Goal: Task Accomplishment & Management: Complete application form

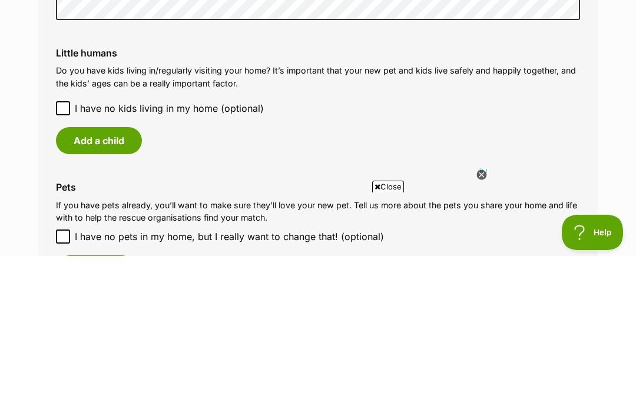
scroll to position [980, 0]
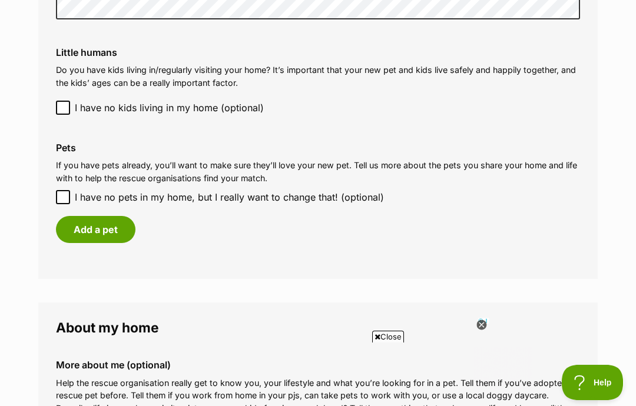
click at [94, 220] on button "Add a pet" at bounding box center [96, 229] width 80 height 27
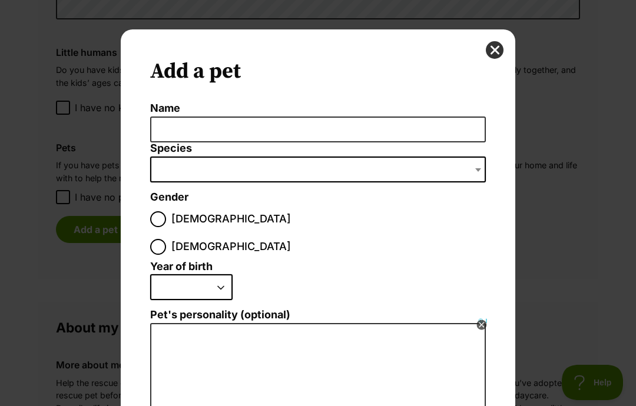
scroll to position [0, 0]
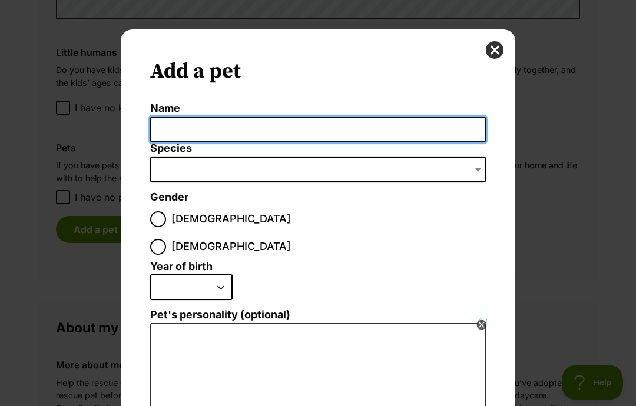
click at [171, 131] on input "Name" at bounding box center [318, 130] width 336 height 27
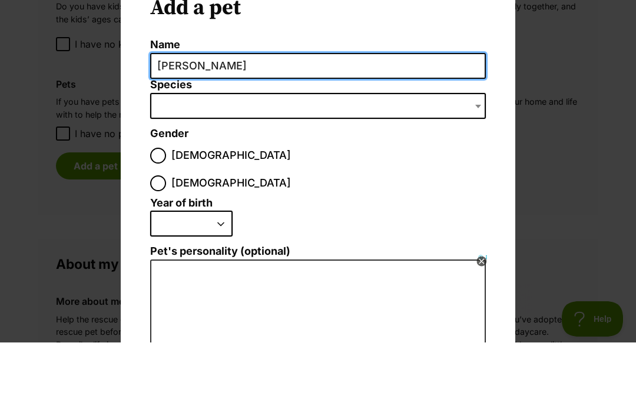
type input "[PERSON_NAME]"
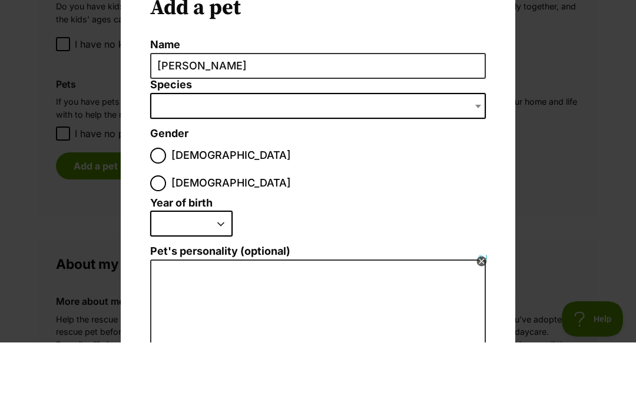
click at [161, 157] on span "Dialog Window - Close (Press escape to close)" at bounding box center [318, 170] width 336 height 26
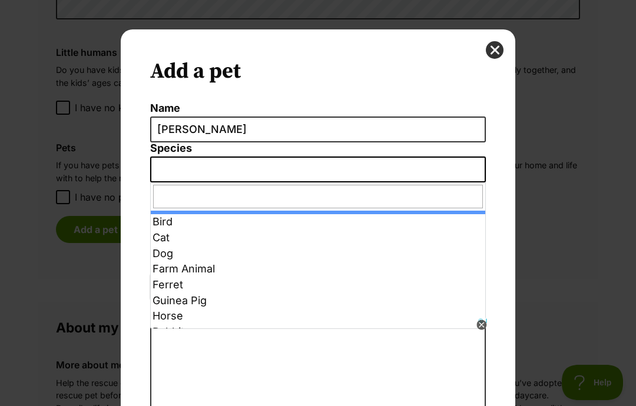
select select "2"
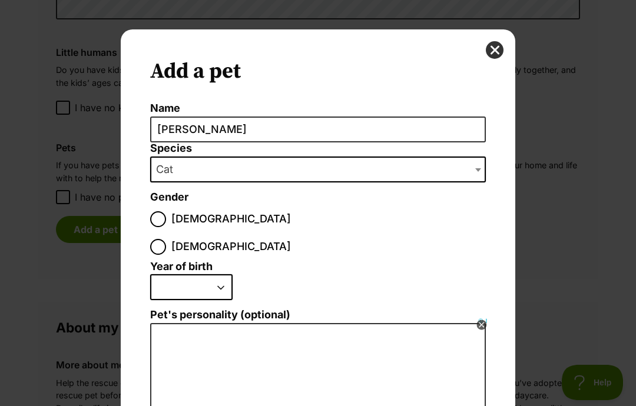
click at [153, 216] on input "[DEMOGRAPHIC_DATA]" at bounding box center [158, 219] width 16 height 16
radio input "true"
click at [166, 239] on input "[DEMOGRAPHIC_DATA]" at bounding box center [158, 247] width 16 height 16
radio input "true"
click at [216, 274] on select "2025 2024 2023 2022 2021 2020 2019 2018 2017 2016 2015 2014 2013 2012 2011 2010…" at bounding box center [191, 287] width 82 height 26
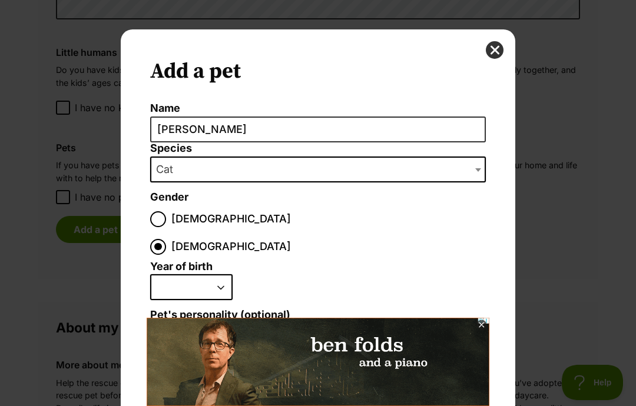
select select "2022"
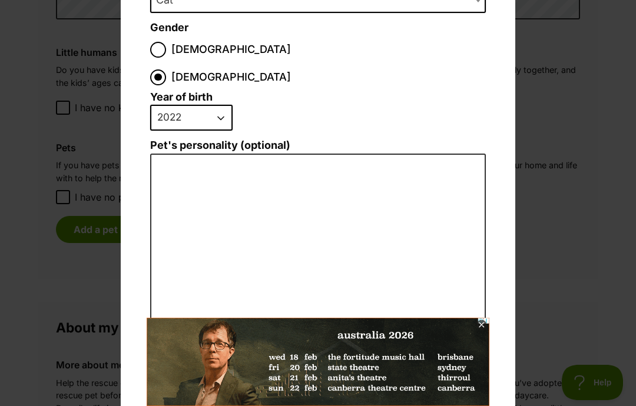
scroll to position [171, 0]
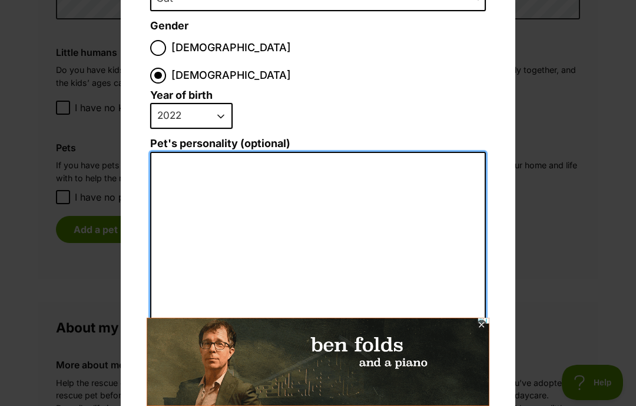
click at [166, 152] on textarea "Pet's personality (optional)" at bounding box center [318, 281] width 336 height 258
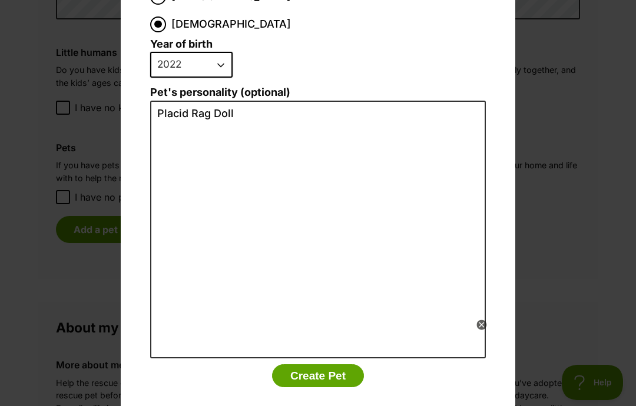
scroll to position [222, 0]
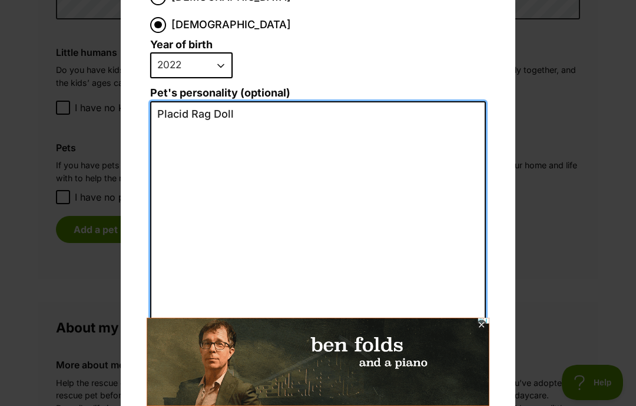
type textarea "Placid Rag Doll"
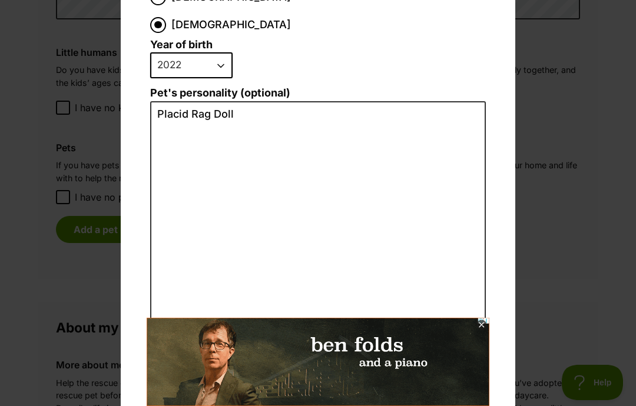
click at [485, 326] on icon at bounding box center [482, 325] width 10 height 10
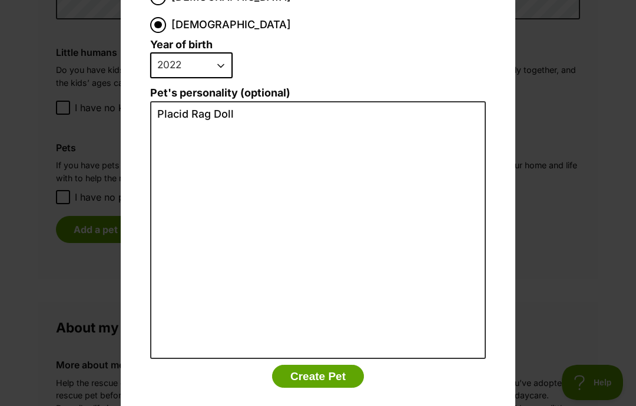
click at [306, 365] on button "Create Pet" at bounding box center [318, 377] width 92 height 24
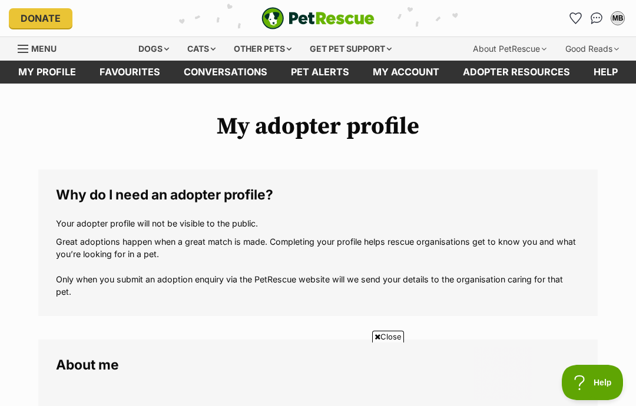
scroll to position [980, 0]
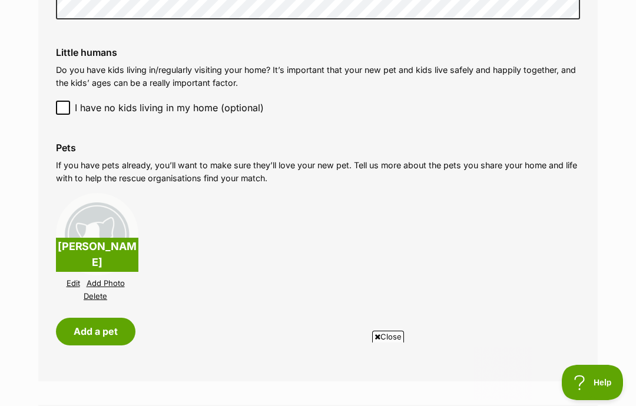
click at [84, 322] on button "Add a pet" at bounding box center [96, 331] width 80 height 27
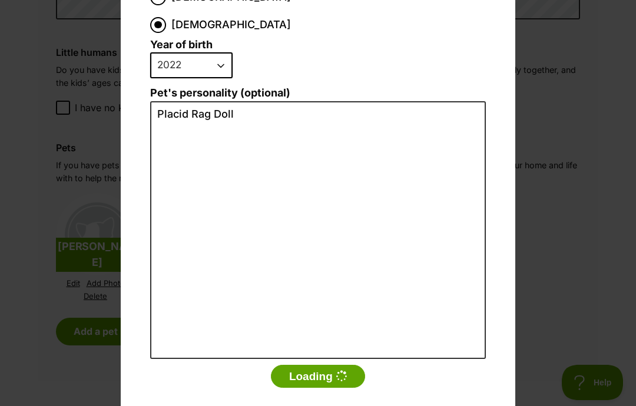
scroll to position [0, 0]
click at [297, 365] on button "Loading" at bounding box center [318, 377] width 94 height 24
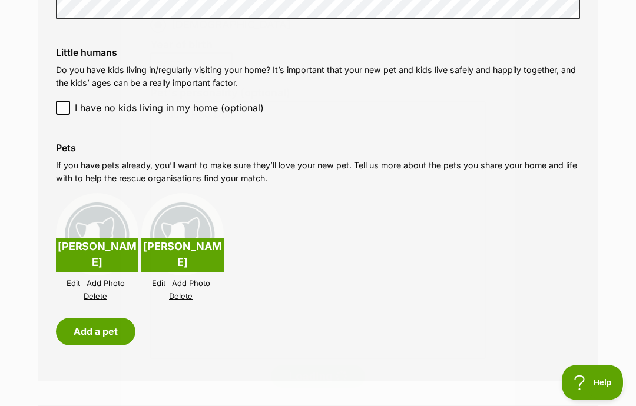
scroll to position [980, 0]
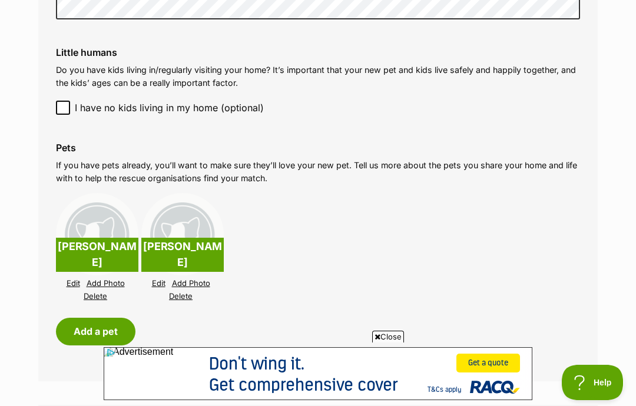
click at [176, 292] on link "Delete" at bounding box center [181, 296] width 24 height 9
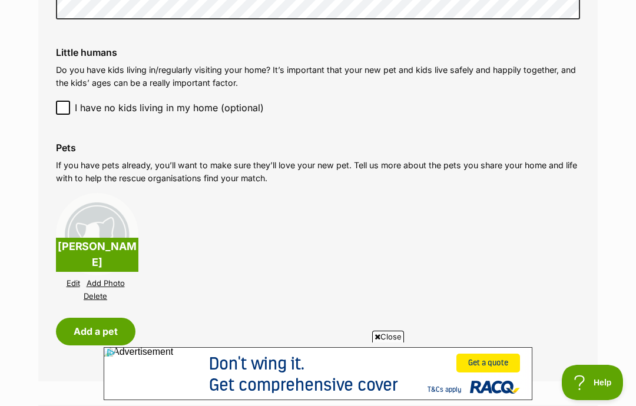
click at [82, 327] on button "Add a pet" at bounding box center [96, 331] width 80 height 27
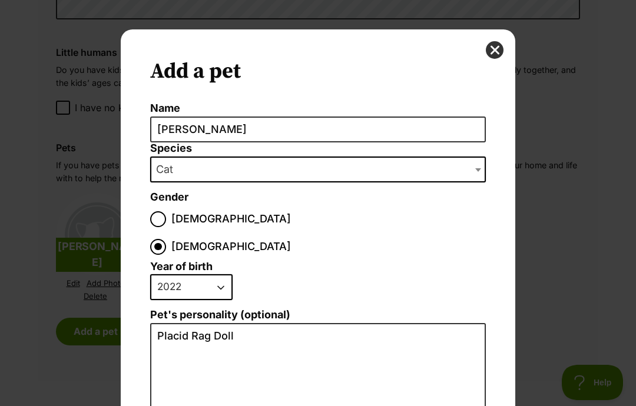
scroll to position [0, 0]
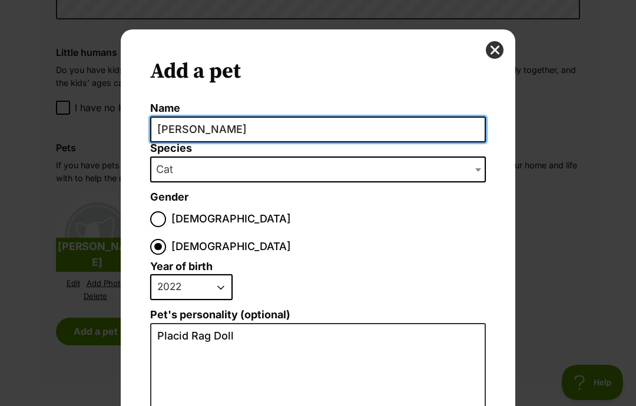
click at [204, 130] on input "[PERSON_NAME]" at bounding box center [318, 130] width 336 height 27
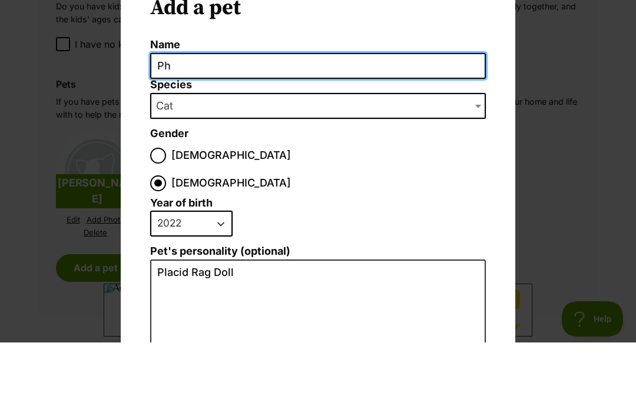
type input "P"
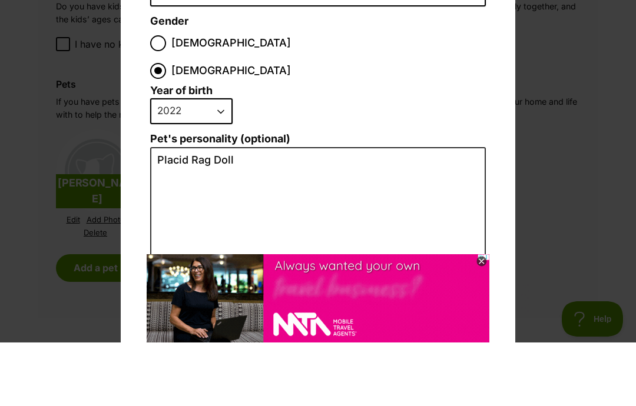
scroll to position [130, 0]
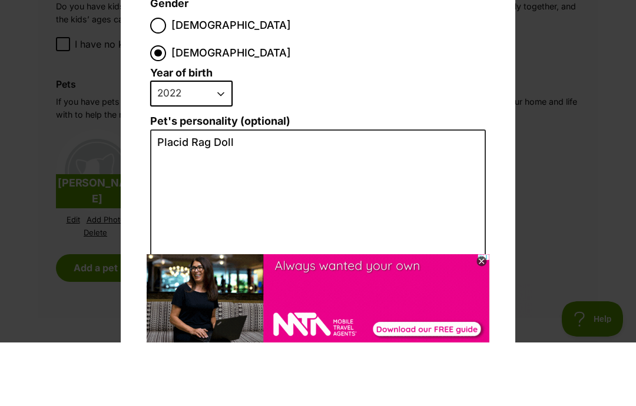
type input "[PERSON_NAME]"
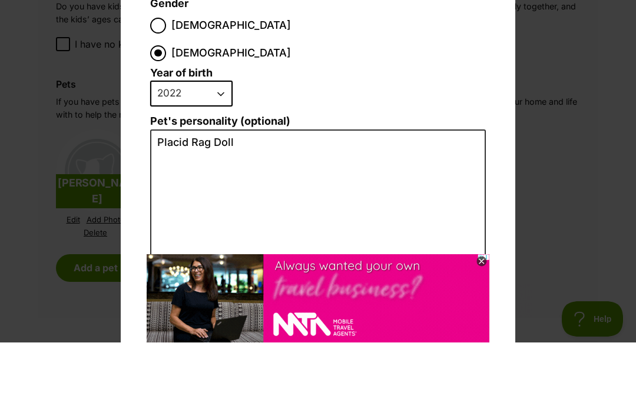
click at [218, 144] on select "2025 2024 2023 2022 2021 2020 2019 2018 2017 2016 2015 2014 2013 2012 2011 2010…" at bounding box center [191, 157] width 82 height 26
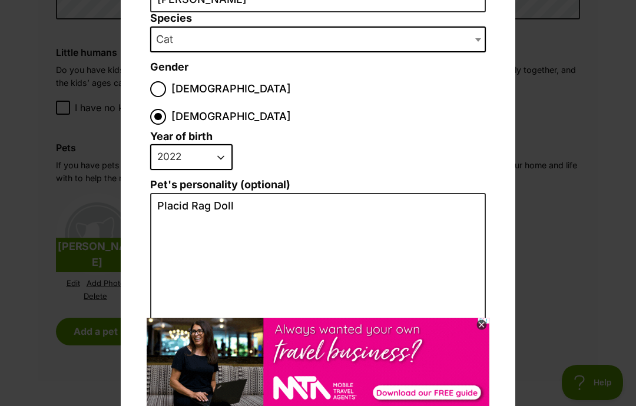
select select "2024"
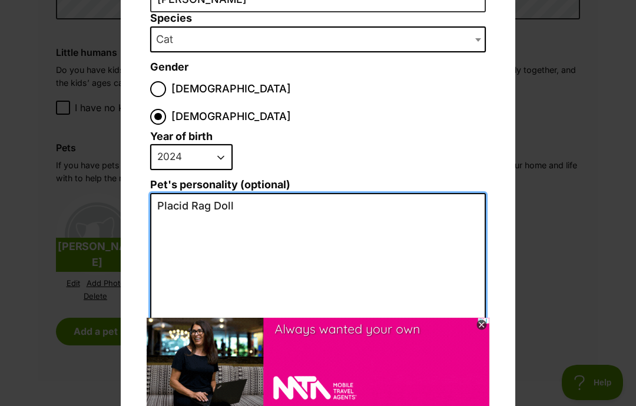
click at [186, 193] on textarea "Placid Rag Doll" at bounding box center [318, 322] width 336 height 258
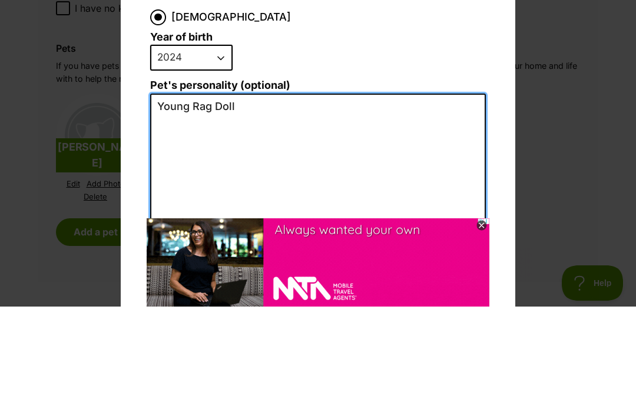
click at [239, 193] on textarea "Young Rag Doll" at bounding box center [318, 322] width 336 height 258
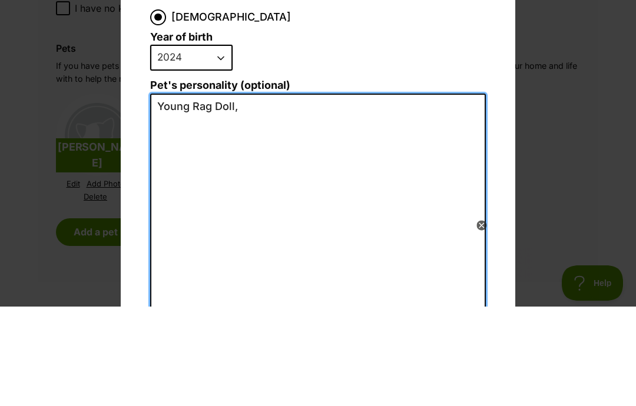
scroll to position [0, 0]
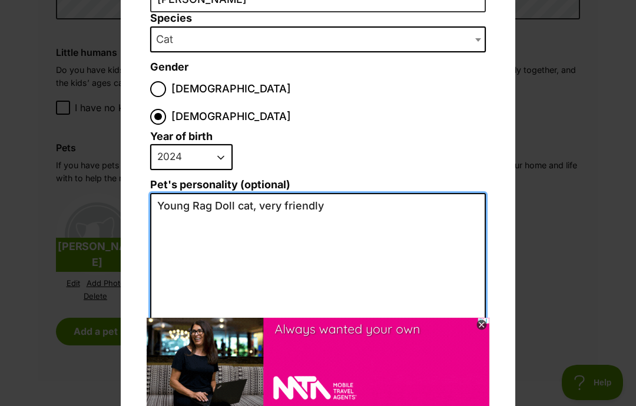
type textarea "Young Rag Doll cat, very friendly"
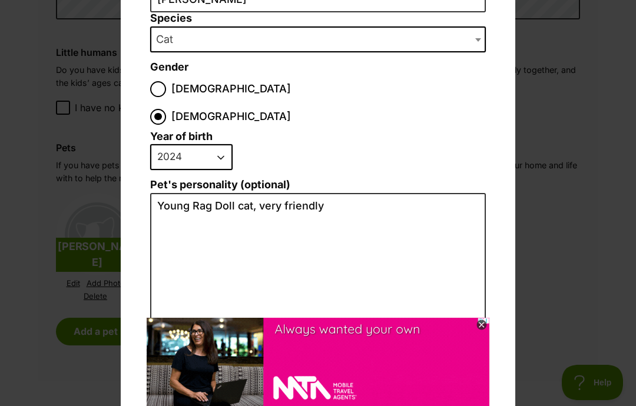
click at [636, 333] on img at bounding box center [432, 391] width 571 height 147
click at [636, 323] on img at bounding box center [432, 391] width 571 height 147
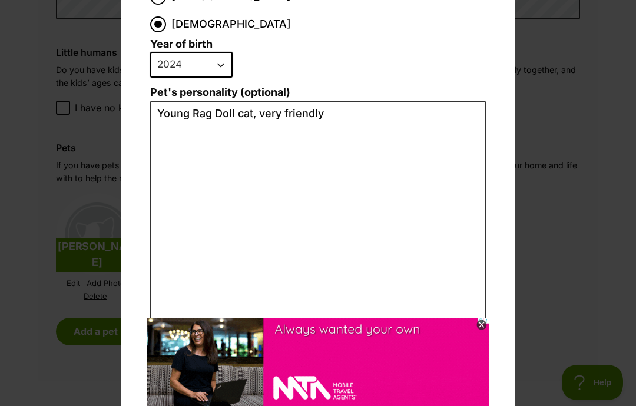
scroll to position [222, 0]
click at [41, 168] on div "Add a pet Name [PERSON_NAME] Species Bird Cat Dog Farm Animal Ferret Guinea Pig…" at bounding box center [318, 203] width 636 height 406
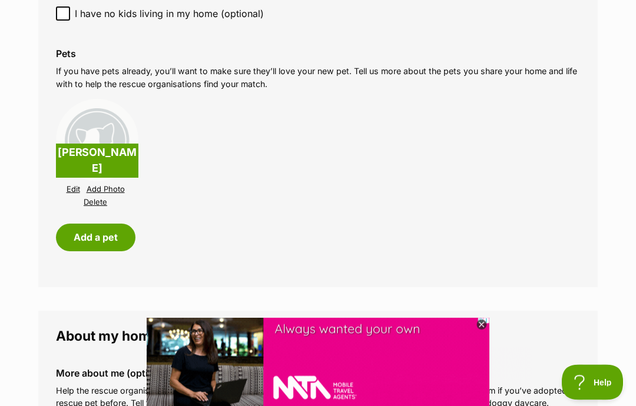
scroll to position [1096, 0]
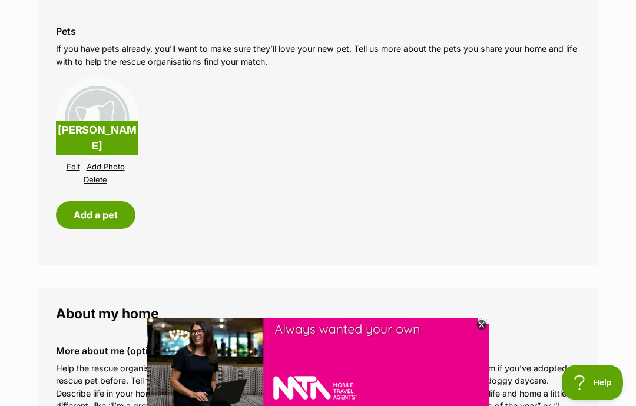
click at [80, 209] on button "Add a pet" at bounding box center [96, 214] width 80 height 27
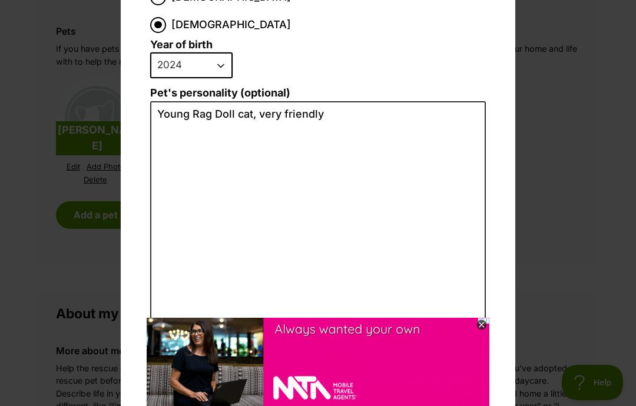
scroll to position [0, 0]
click at [636, 331] on img at bounding box center [432, 391] width 571 height 147
click at [478, 324] on icon at bounding box center [482, 325] width 10 height 10
click at [636, 325] on img at bounding box center [432, 391] width 571 height 147
click at [480, 323] on icon at bounding box center [482, 325] width 10 height 10
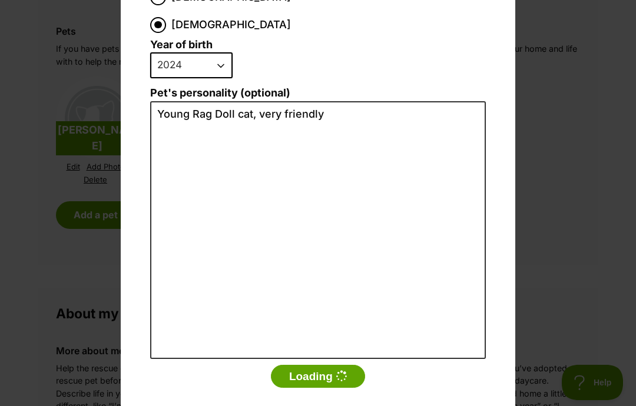
click at [306, 365] on button "Loading" at bounding box center [318, 377] width 94 height 24
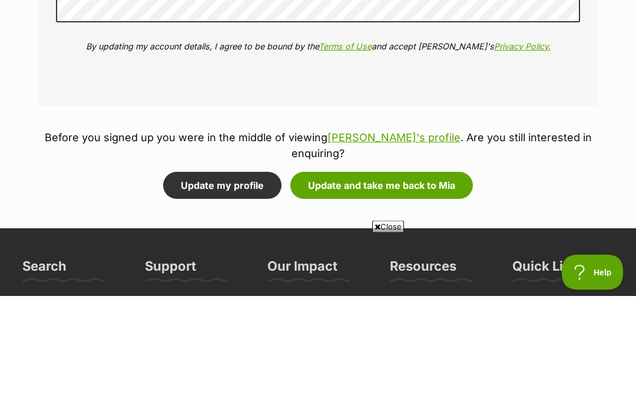
click at [383, 283] on button "Update and take me back to Mia" at bounding box center [381, 296] width 183 height 27
